Goal: Check status

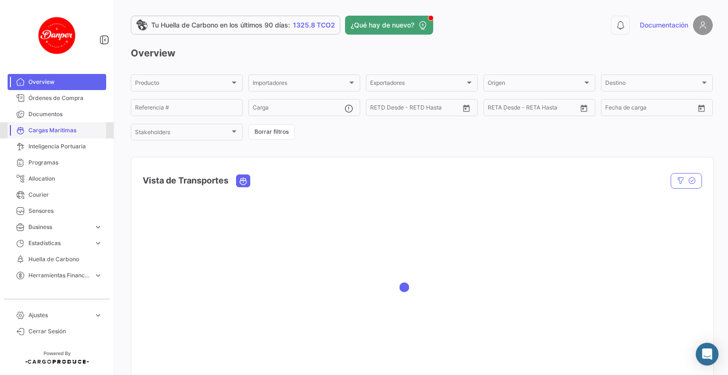
click at [63, 128] on span "Cargas Marítimas" at bounding box center [65, 130] width 74 height 9
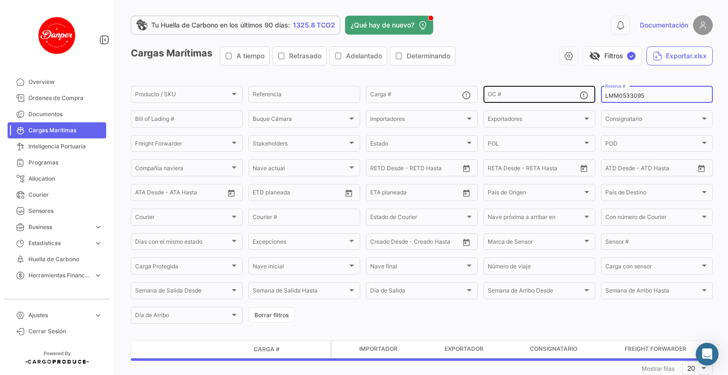
drag, startPoint x: 641, startPoint y: 93, endPoint x: 559, endPoint y: 98, distance: 82.6
click at [0, 0] on div "Producto / SKU Producto / SKU Referencia Carga # OC # LMM0533095 Reserva # Bill…" at bounding box center [0, 0] width 0 height 0
paste input "577"
type input "LMM0535775"
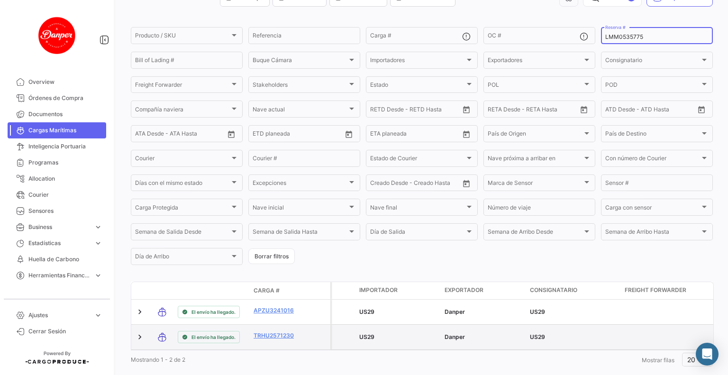
scroll to position [84, 0]
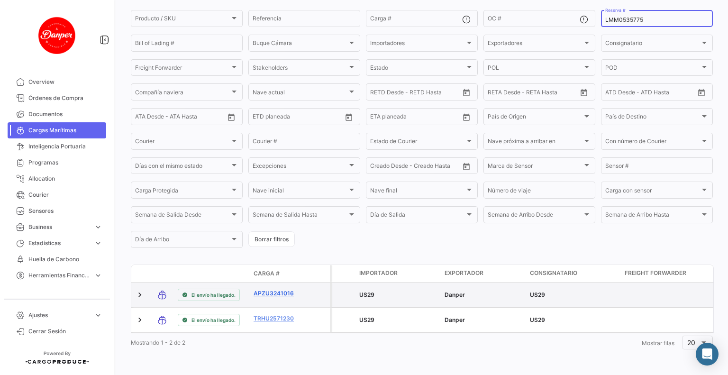
click at [275, 289] on link "APZU3241016" at bounding box center [277, 293] width 49 height 9
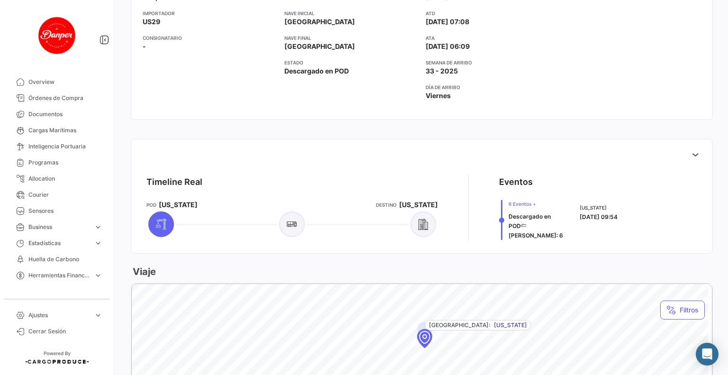
scroll to position [284, 0]
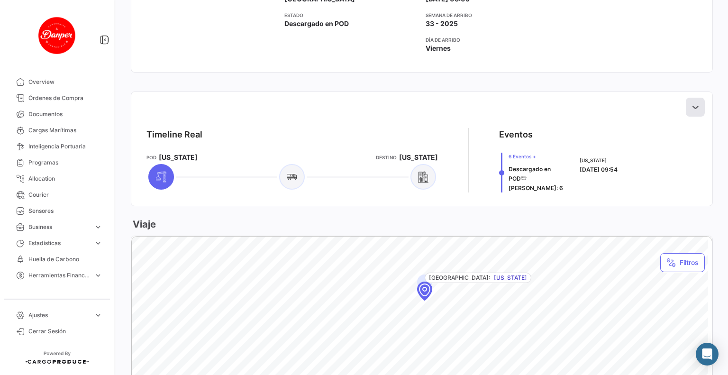
click at [690, 106] on icon at bounding box center [694, 106] width 9 height 9
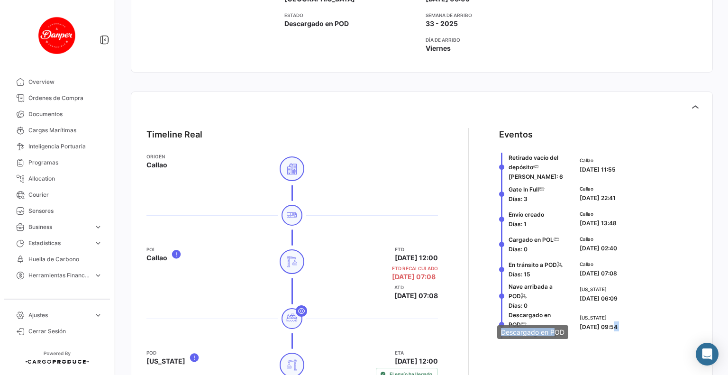
drag, startPoint x: 607, startPoint y: 355, endPoint x: 557, endPoint y: 335, distance: 53.6
click at [556, 335] on body "Overview Órdenes de Compra Documentos Cargas Marítimas Inteligencia Portuaria P…" at bounding box center [364, 187] width 728 height 375
click at [683, 320] on div "[US_STATE] [DATE] 09:54" at bounding box center [636, 323] width 114 height 18
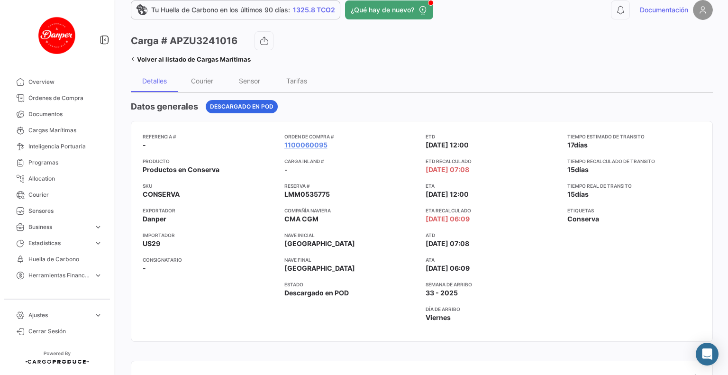
scroll to position [0, 0]
